Goal: Task Accomplishment & Management: Manage account settings

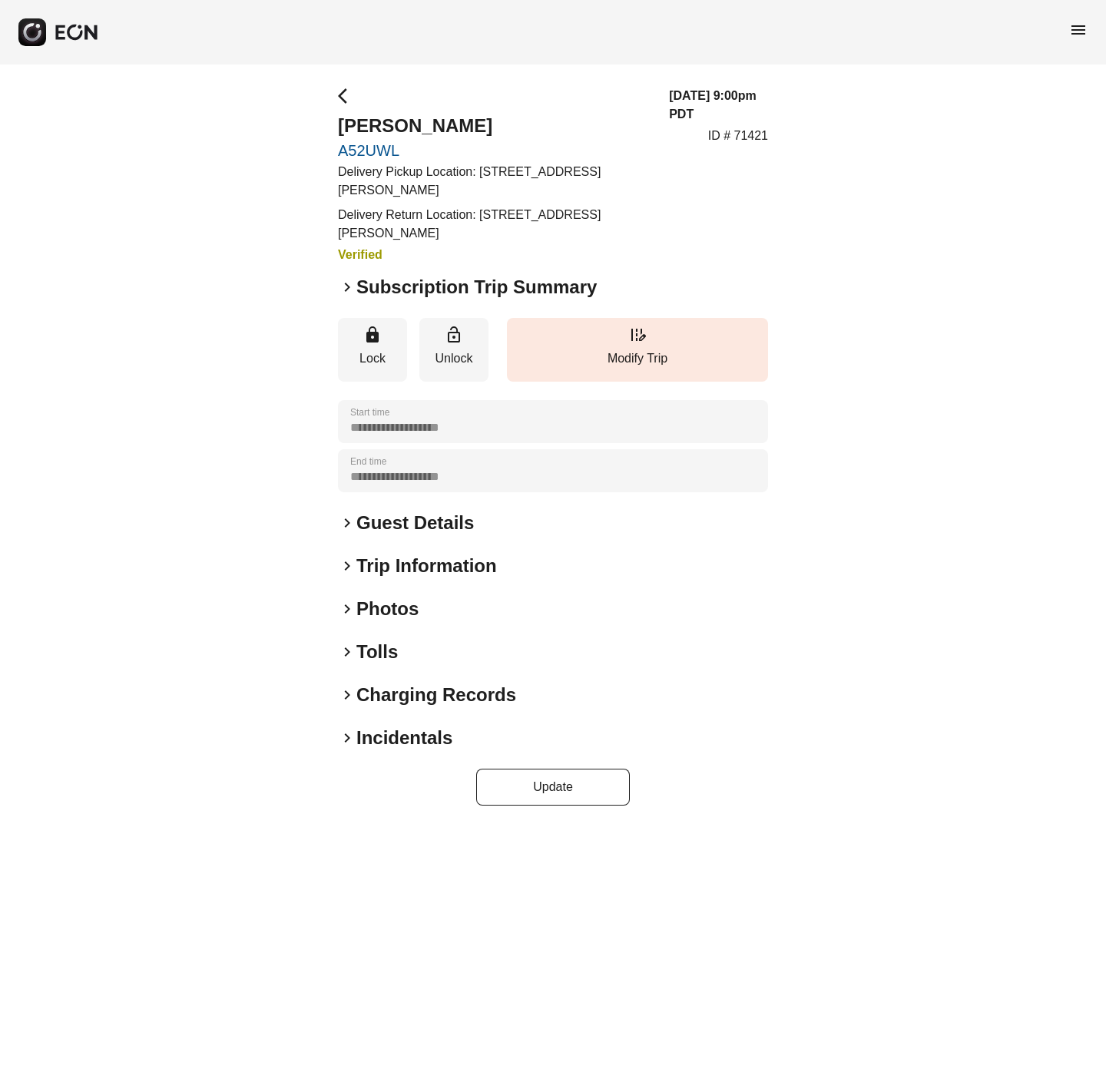
click at [342, 285] on span "keyboard_arrow_right" at bounding box center [347, 287] width 19 height 19
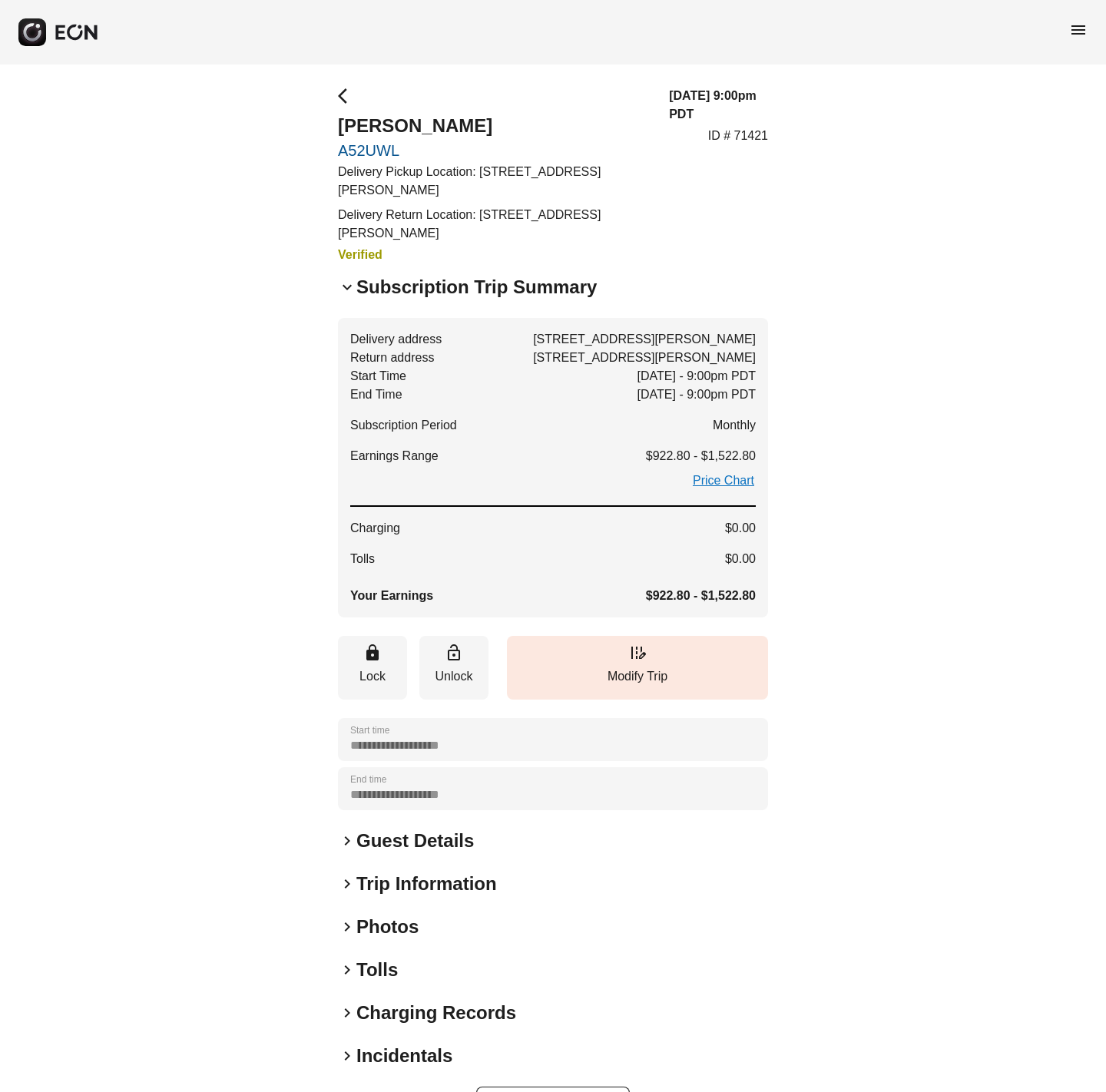
click at [938, 183] on div "**********" at bounding box center [553, 606] width 1106 height 1081
